Goal: Task Accomplishment & Management: Manage account settings

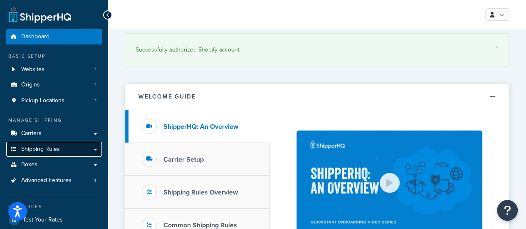
click at [42, 154] on link "Shipping Rules" at bounding box center [54, 149] width 96 height 15
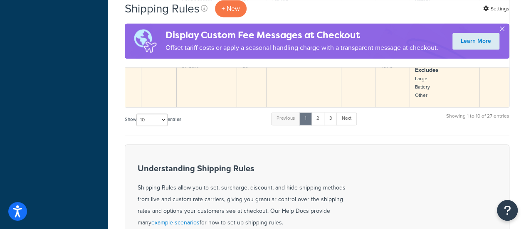
scroll to position [582, 0]
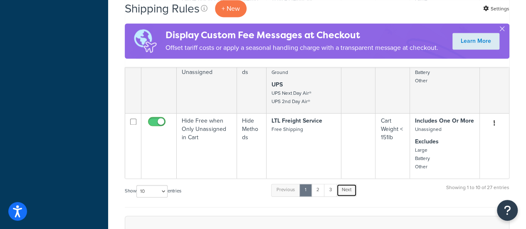
click at [339, 188] on link "Next" at bounding box center [347, 190] width 20 height 12
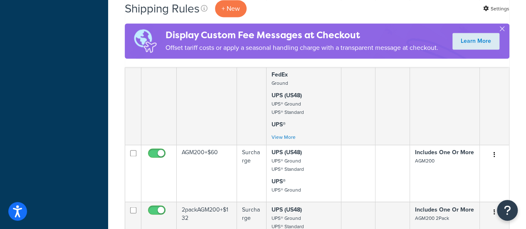
scroll to position [805, 0]
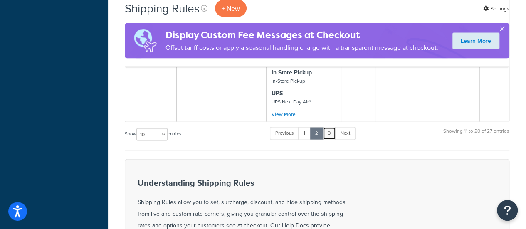
click at [330, 127] on link "3" at bounding box center [329, 133] width 13 height 12
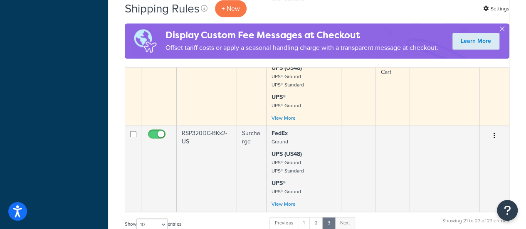
scroll to position [514, 0]
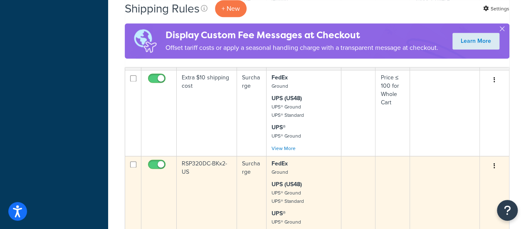
click at [197, 168] on td "RSP320DC-BKx2-US" at bounding box center [207, 199] width 60 height 86
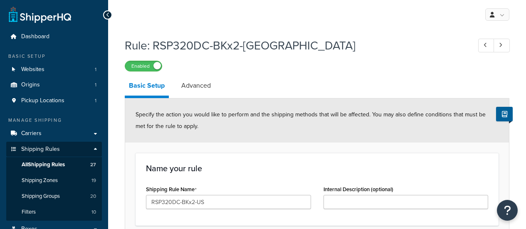
select select "ITEM"
click at [190, 87] on link "Advanced" at bounding box center [196, 86] width 38 height 20
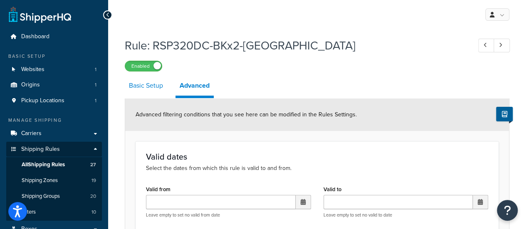
click at [141, 88] on link "Basic Setup" at bounding box center [146, 86] width 42 height 20
select select "ITEM"
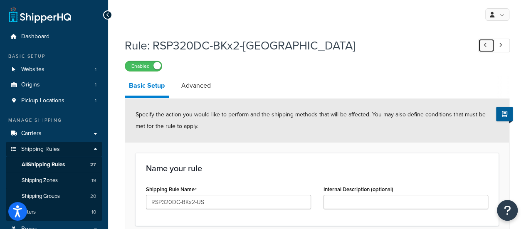
click at [486, 49] on link at bounding box center [486, 46] width 16 height 14
